Goal: Information Seeking & Learning: Learn about a topic

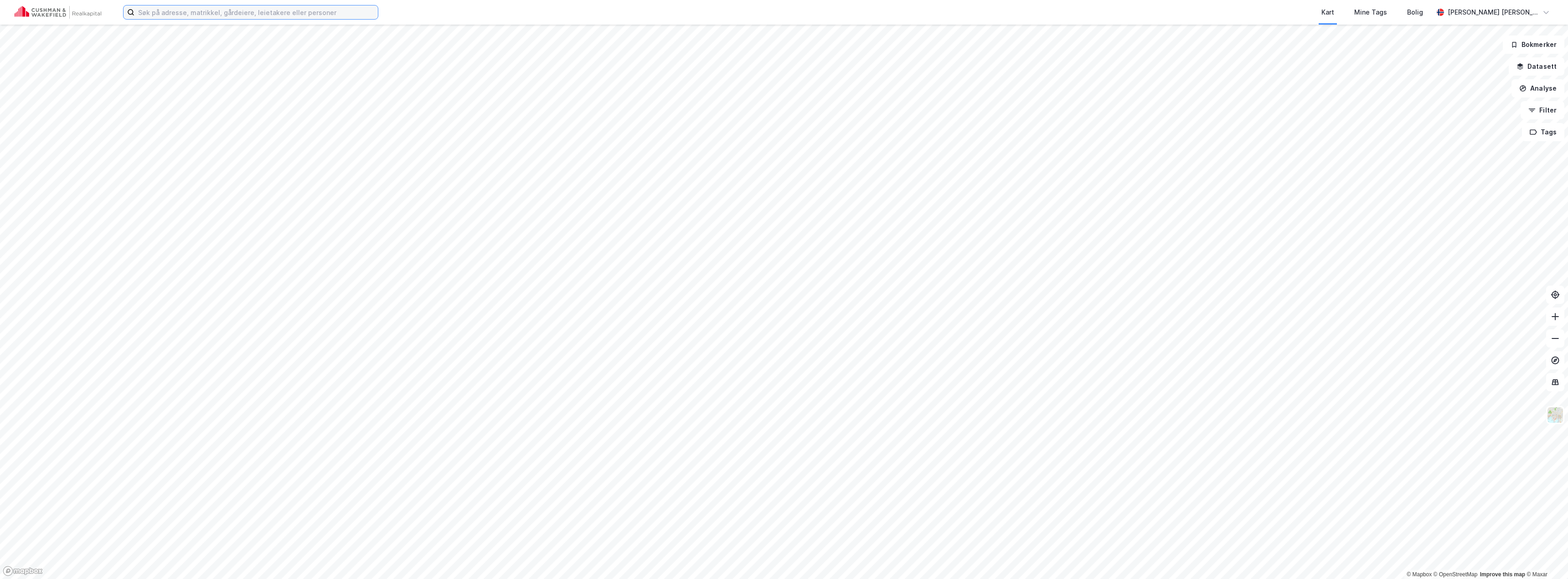
click at [220, 16] on input at bounding box center [256, 12] width 243 height 13
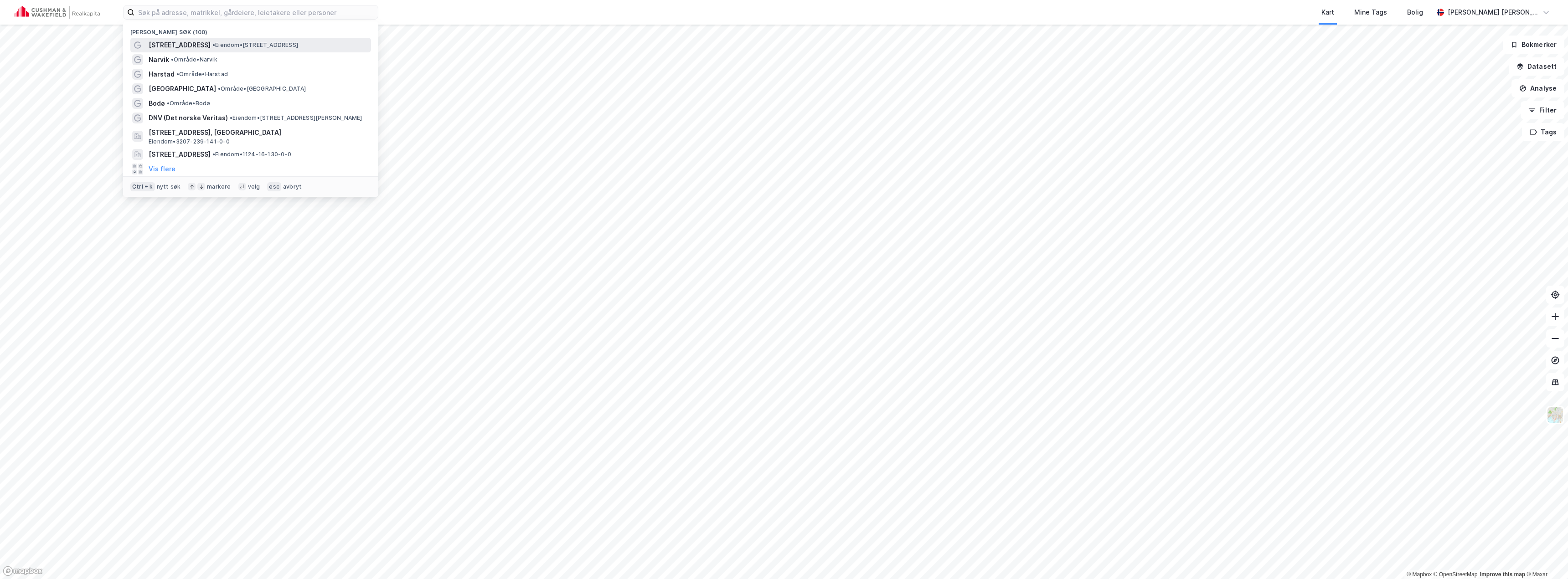
click at [194, 43] on span "[STREET_ADDRESS]" at bounding box center [180, 45] width 62 height 11
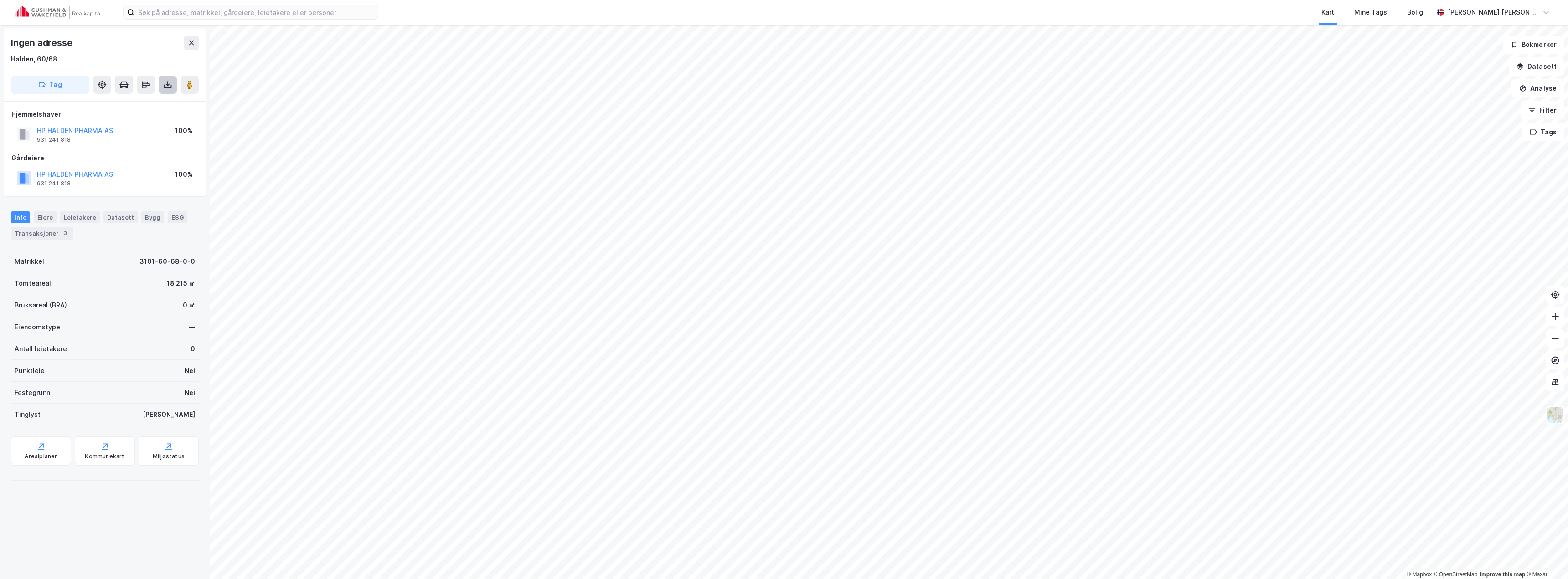
click at [168, 86] on icon at bounding box center [167, 85] width 9 height 9
click at [35, 457] on div "Arealplaner" at bounding box center [40, 456] width 32 height 7
click at [1539, 90] on button "Analyse" at bounding box center [1538, 88] width 53 height 18
click at [1438, 108] on div "Tegn område" at bounding box center [1458, 108] width 79 height 8
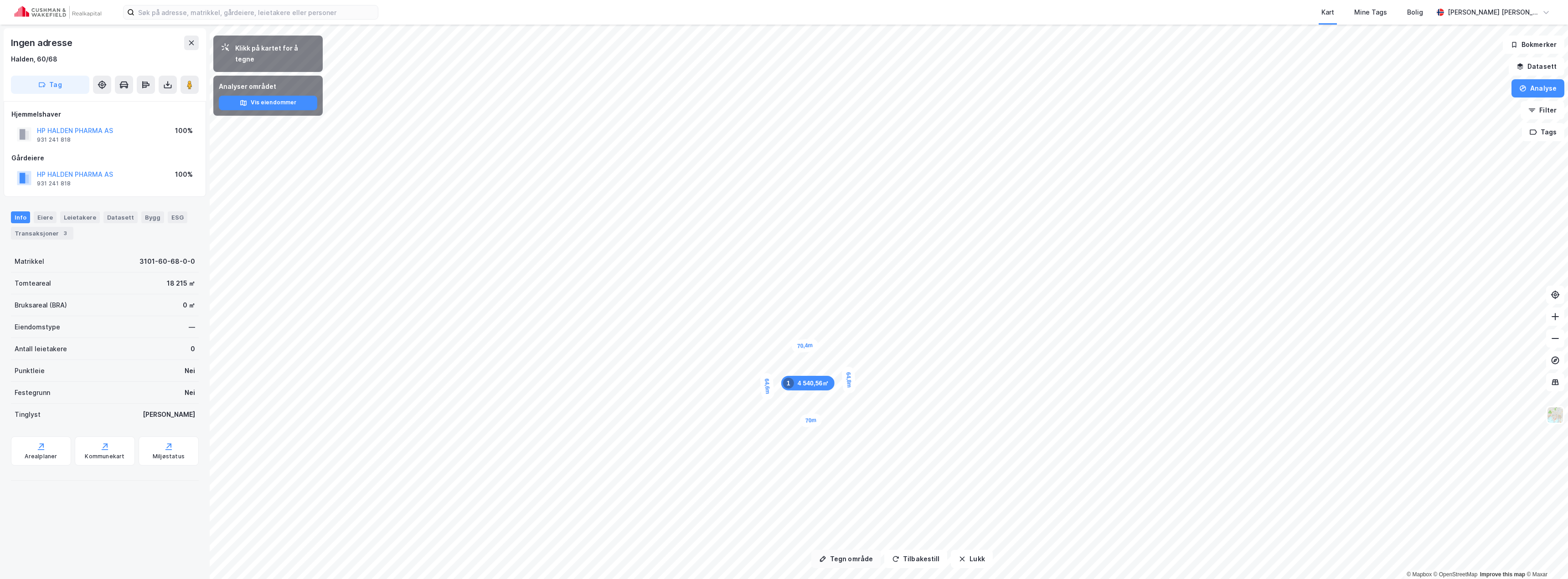
click at [858, 560] on button "Tegn område" at bounding box center [846, 559] width 69 height 18
